Goal: Find specific page/section: Find specific page/section

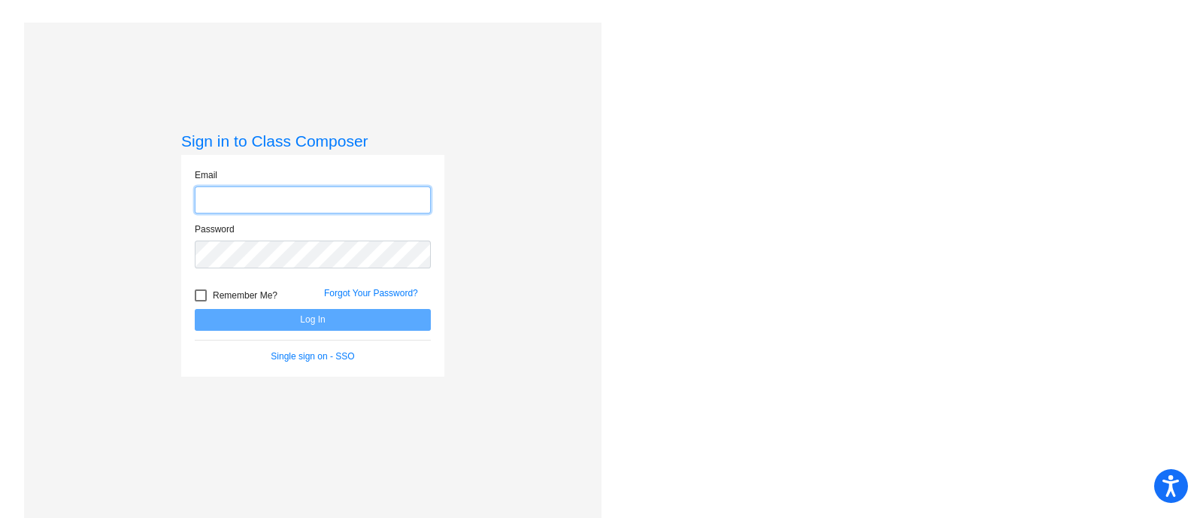
type input "[EMAIL_ADDRESS][PERSON_NAME][DOMAIN_NAME]"
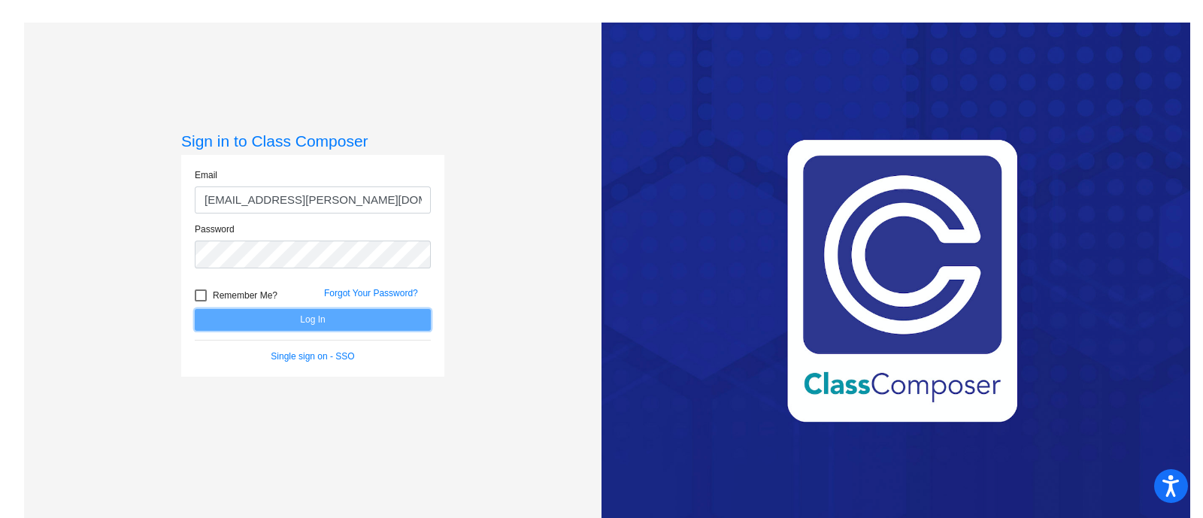
click at [272, 309] on button "Log In" at bounding box center [313, 320] width 236 height 22
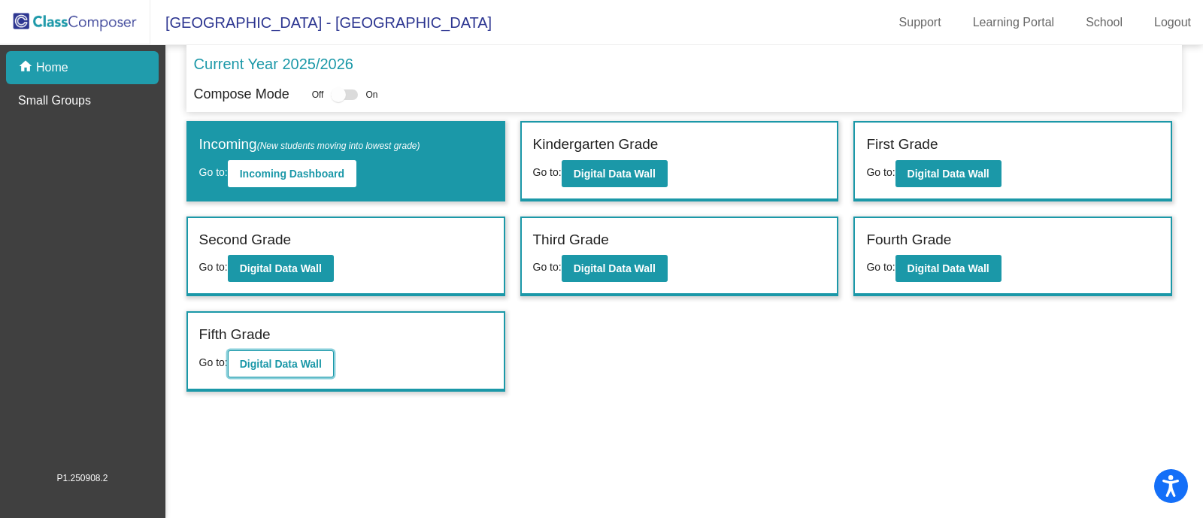
click at [293, 351] on button "Digital Data Wall" at bounding box center [281, 363] width 106 height 27
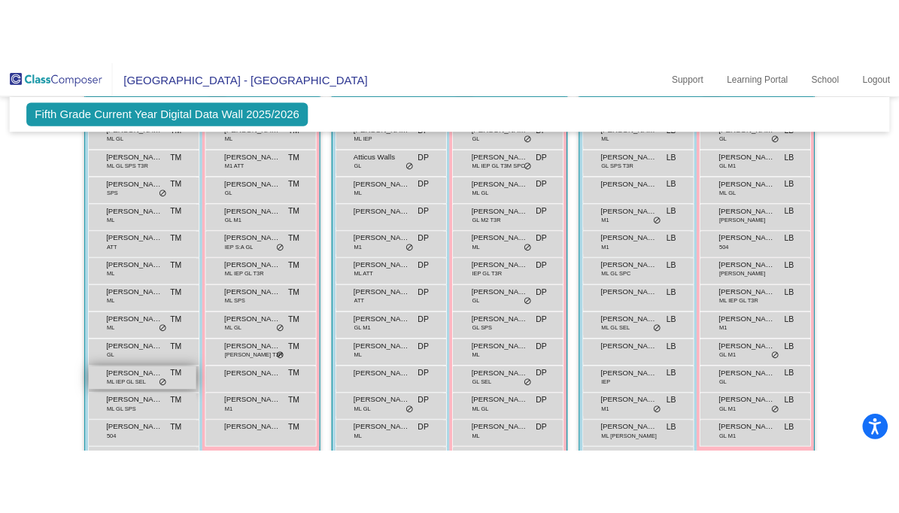
scroll to position [439, 0]
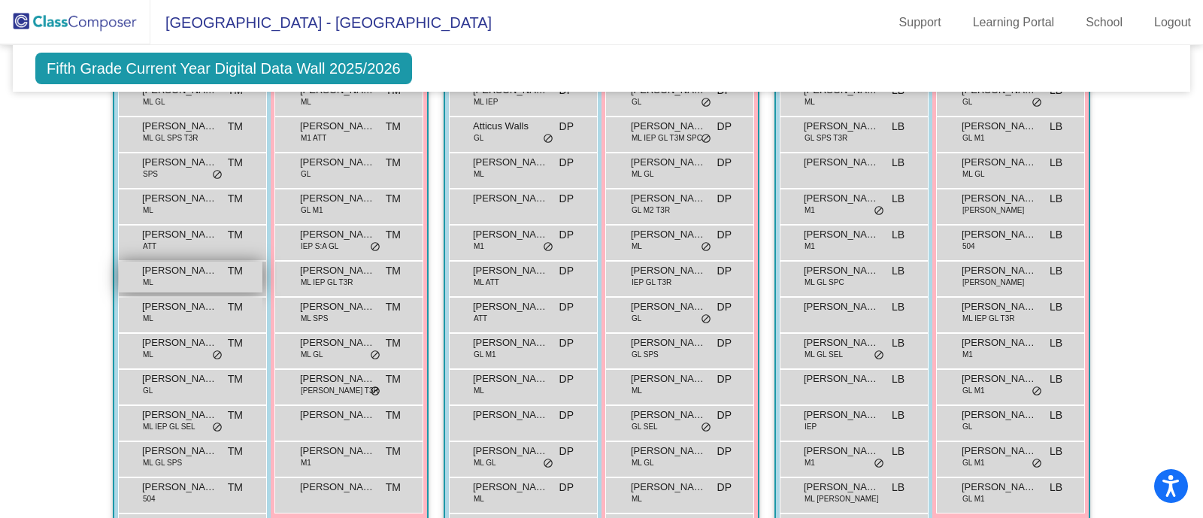
click at [189, 280] on div "[PERSON_NAME] TM lock do_not_disturb_alt" at bounding box center [191, 277] width 144 height 31
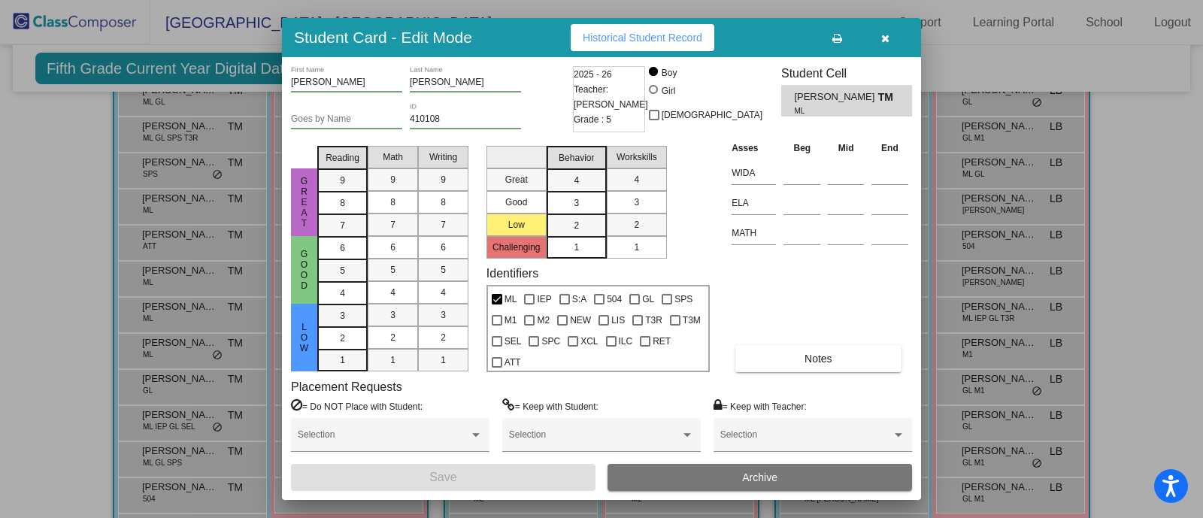
click at [890, 38] on button "button" at bounding box center [885, 37] width 48 height 27
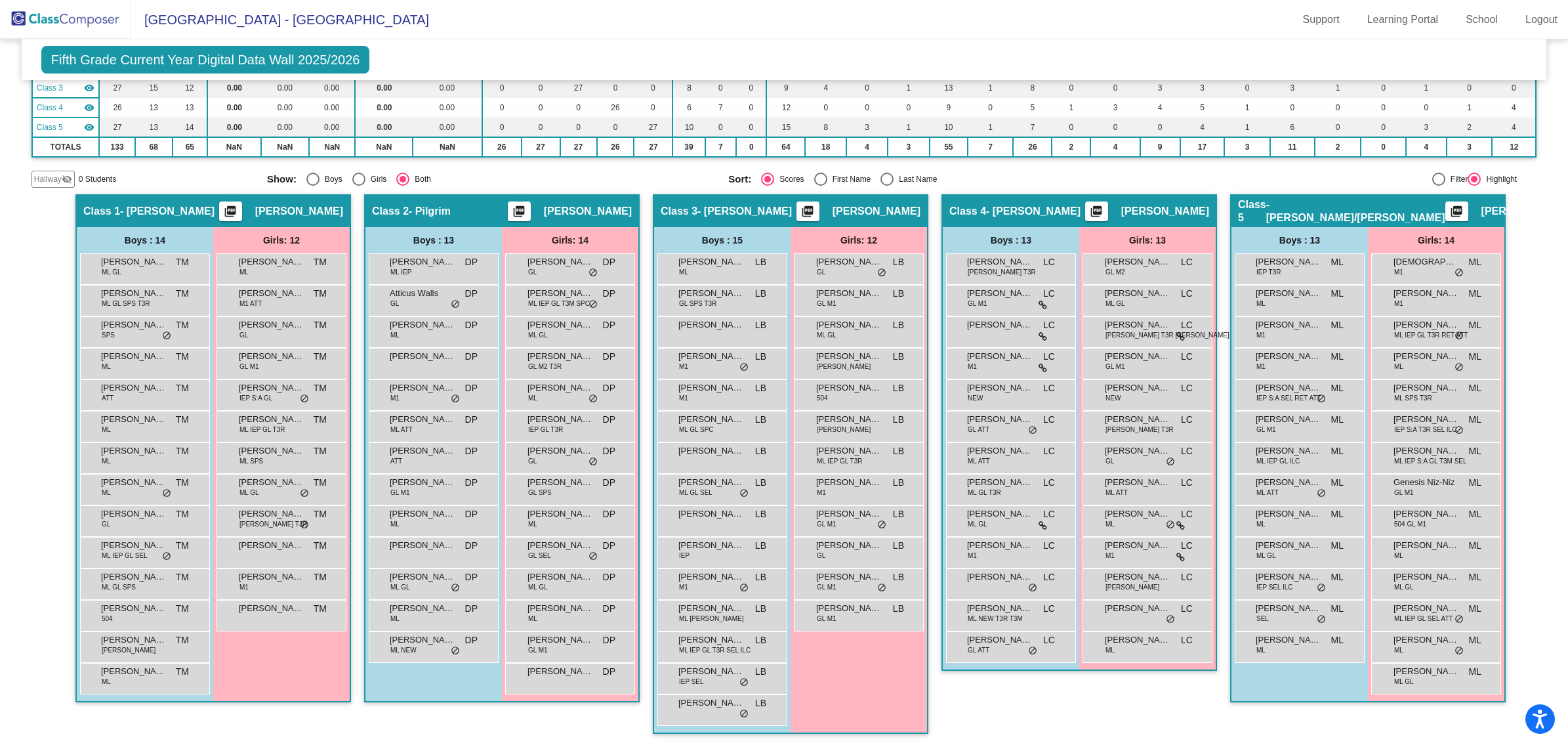
scroll to position [159, 0]
